Goal: Task Accomplishment & Management: Use online tool/utility

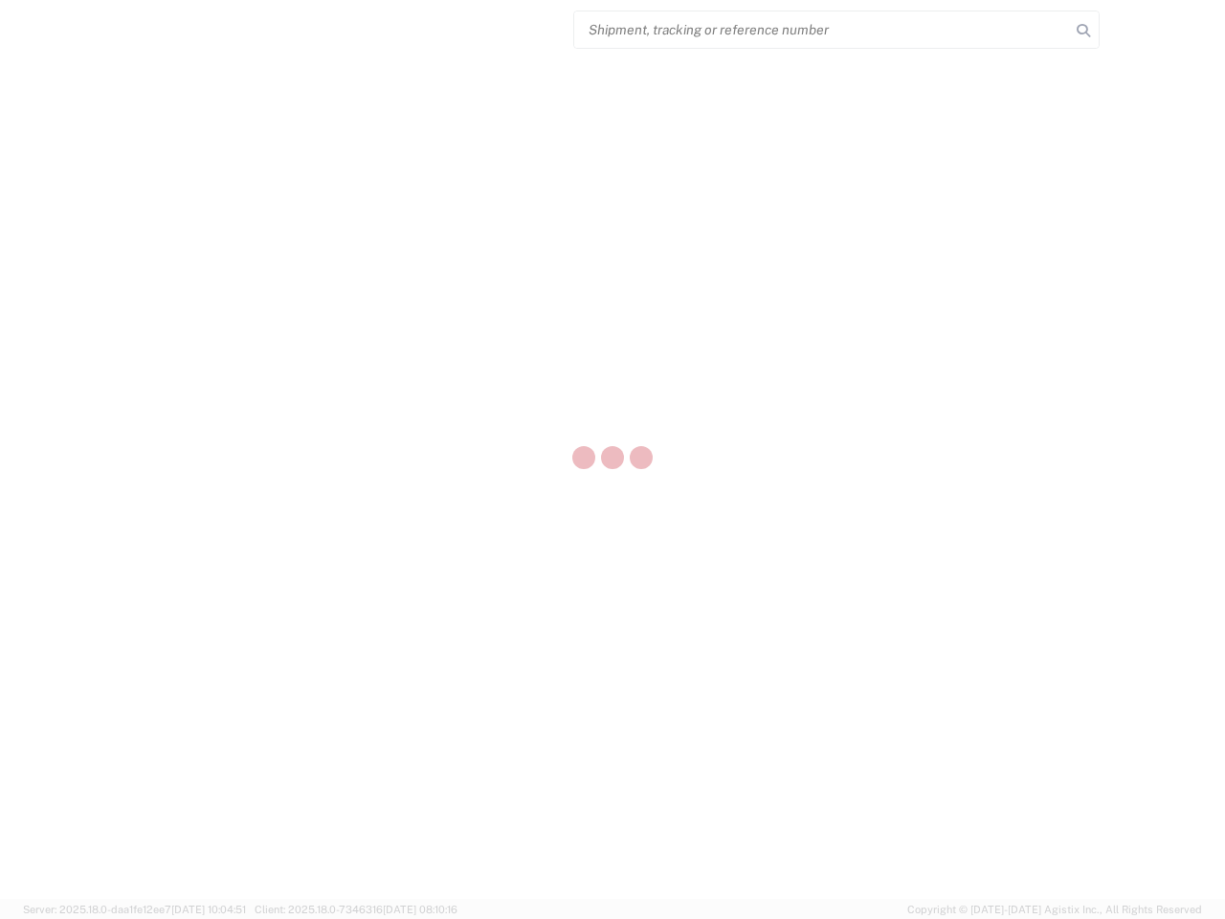
select select "US"
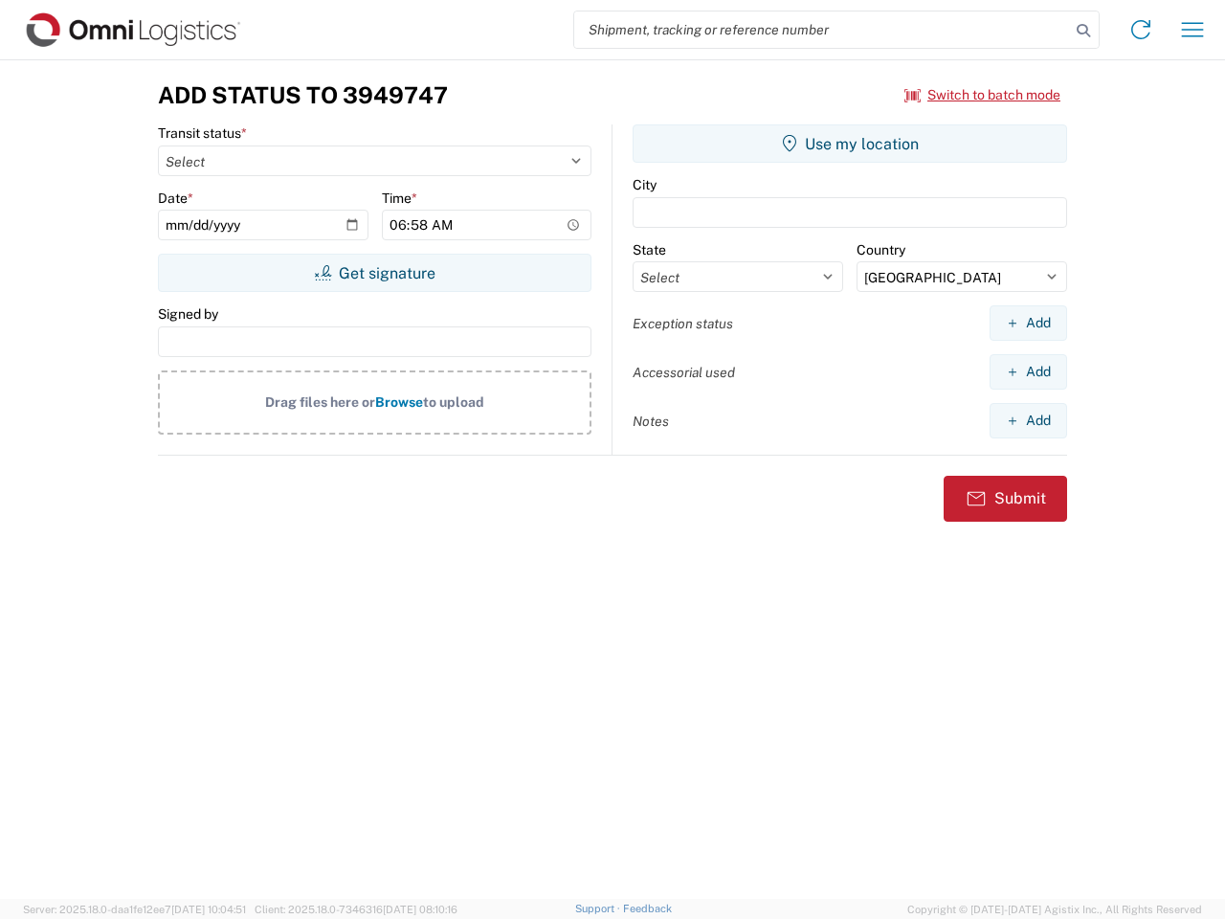
click at [822, 30] on input "search" at bounding box center [822, 29] width 496 height 36
click at [1083, 31] on icon at bounding box center [1083, 30] width 27 height 27
click at [1140, 30] on icon at bounding box center [1140, 29] width 31 height 31
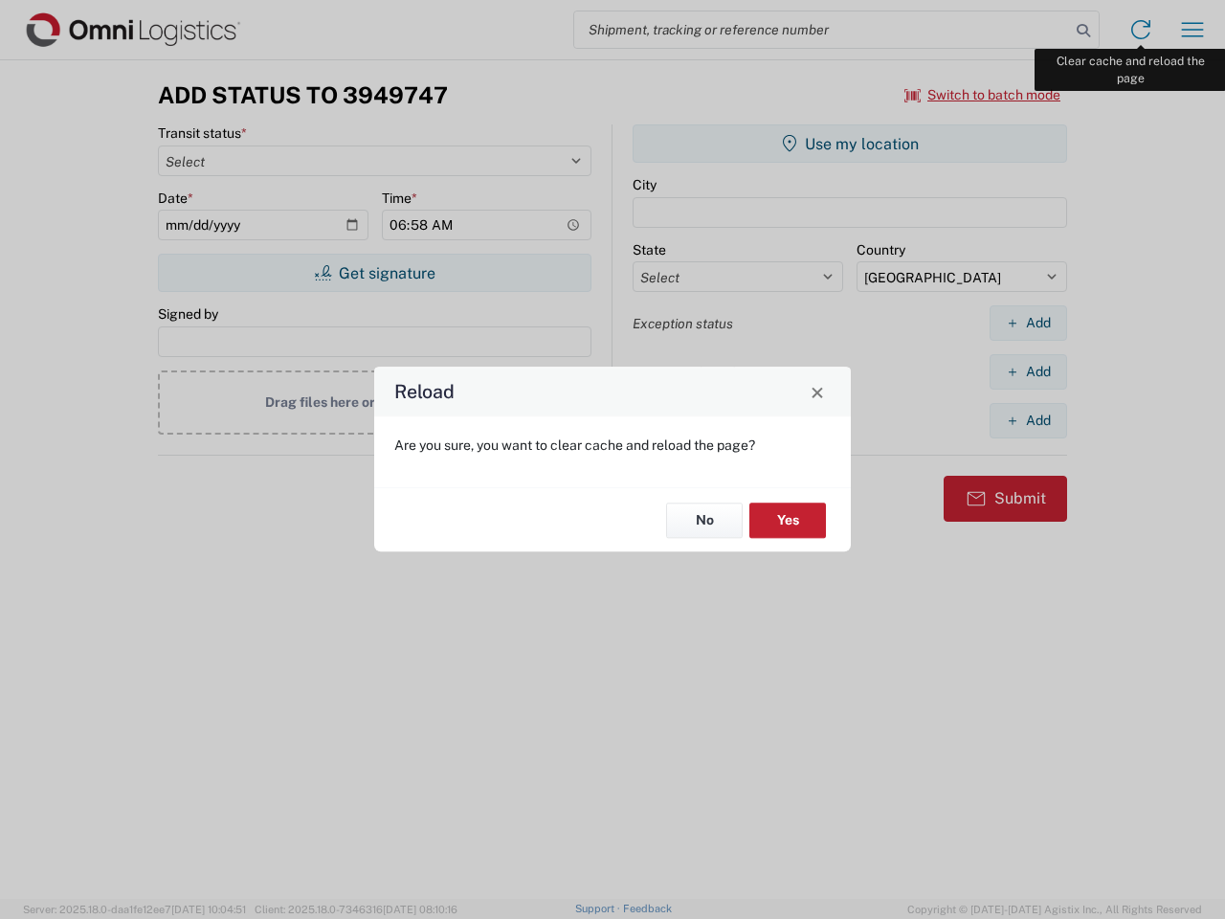
click at [1192, 30] on div "Reload Are you sure, you want to clear cache and reload the page? No Yes" at bounding box center [612, 459] width 1225 height 919
click at [983, 95] on div "Reload Are you sure, you want to clear cache and reload the page? No Yes" at bounding box center [612, 459] width 1225 height 919
click at [374, 273] on div "Reload Are you sure, you want to clear cache and reload the page? No Yes" at bounding box center [612, 459] width 1225 height 919
click at [850, 144] on div "Reload Are you sure, you want to clear cache and reload the page? No Yes" at bounding box center [612, 459] width 1225 height 919
click at [1028, 322] on div "Reload Are you sure, you want to clear cache and reload the page? No Yes" at bounding box center [612, 459] width 1225 height 919
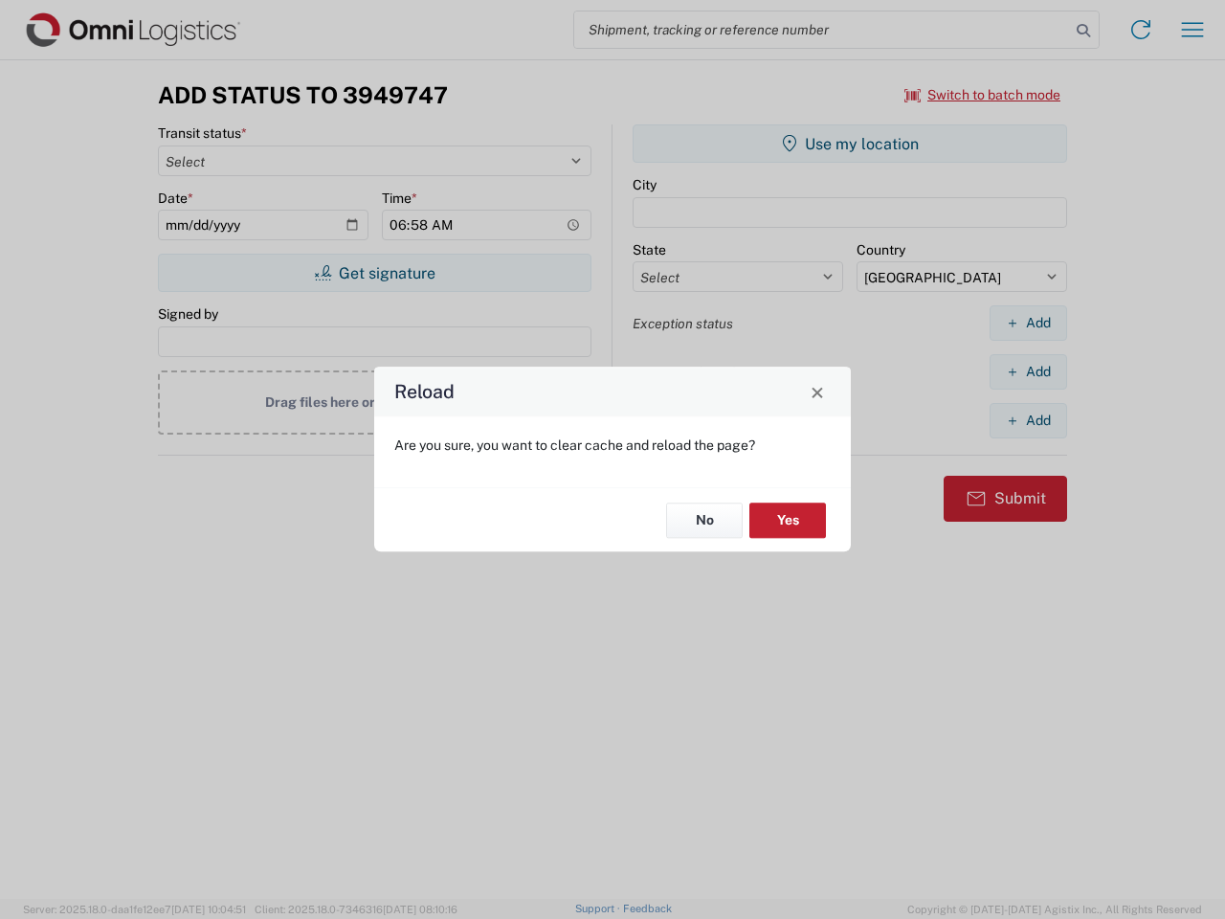
click at [1028, 371] on div "Reload Are you sure, you want to clear cache and reload the page? No Yes" at bounding box center [612, 459] width 1225 height 919
click at [1028, 420] on div "Reload Are you sure, you want to clear cache and reload the page? No Yes" at bounding box center [612, 459] width 1225 height 919
